Goal: Information Seeking & Learning: Learn about a topic

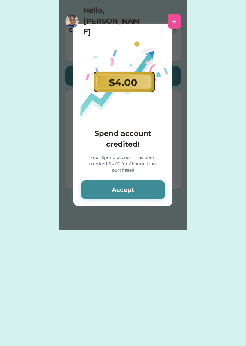
click at [151, 185] on button "Accept" at bounding box center [123, 190] width 84 height 19
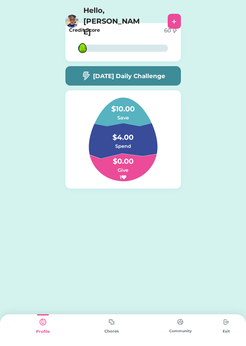
click at [163, 61] on div "Credit Score 60 7% 7%" at bounding box center [122, 42] width 115 height 38
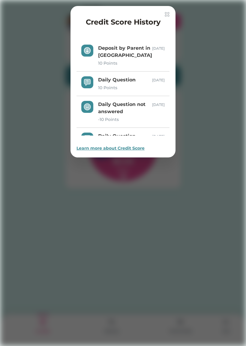
click at [162, 18] on div "Credit Score History" at bounding box center [122, 23] width 93 height 13
click at [169, 12] on div "Credit Score History Deposit by Parent in Spend 10 Points [DATE] Daily Question…" at bounding box center [122, 81] width 105 height 151
click at [171, 13] on div "Credit Score History Deposit by Parent in Spend 10 Points [DATE] Daily Question…" at bounding box center [122, 81] width 105 height 151
click at [165, 17] on div "Credit Score History" at bounding box center [122, 23] width 93 height 13
click at [162, 17] on div "Credit Score History" at bounding box center [122, 23] width 93 height 13
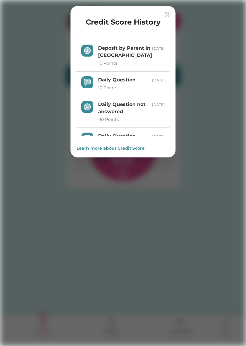
click at [166, 16] on img at bounding box center [166, 14] width 5 height 5
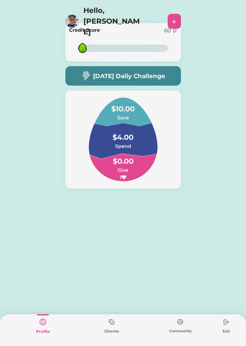
click at [168, 14] on div "+" at bounding box center [173, 21] width 13 height 15
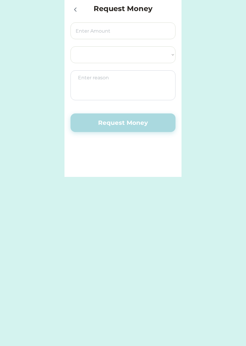
select select ""PLACEHOLDER_1427118222253""
click at [72, 10] on icon at bounding box center [75, 9] width 7 height 7
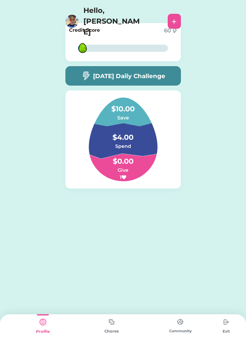
click at [167, 74] on div "[DATE] Daily Challenge" at bounding box center [122, 75] width 115 height 19
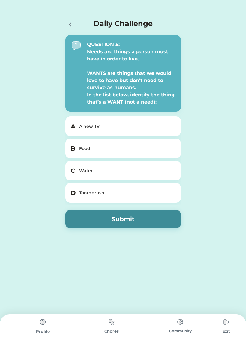
click at [109, 124] on div "A new TV" at bounding box center [126, 126] width 95 height 6
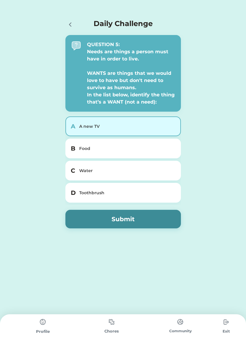
click at [143, 221] on button "Submit" at bounding box center [122, 219] width 115 height 19
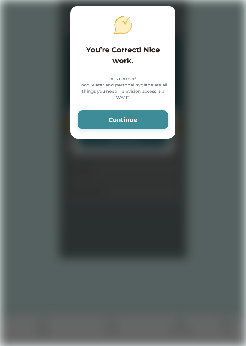
click at [151, 124] on button "Continue" at bounding box center [123, 119] width 90 height 19
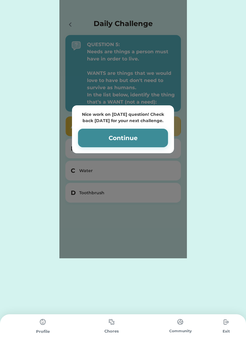
click at [157, 132] on button "Continue" at bounding box center [123, 138] width 90 height 19
